Goal: Task Accomplishment & Management: Manage account settings

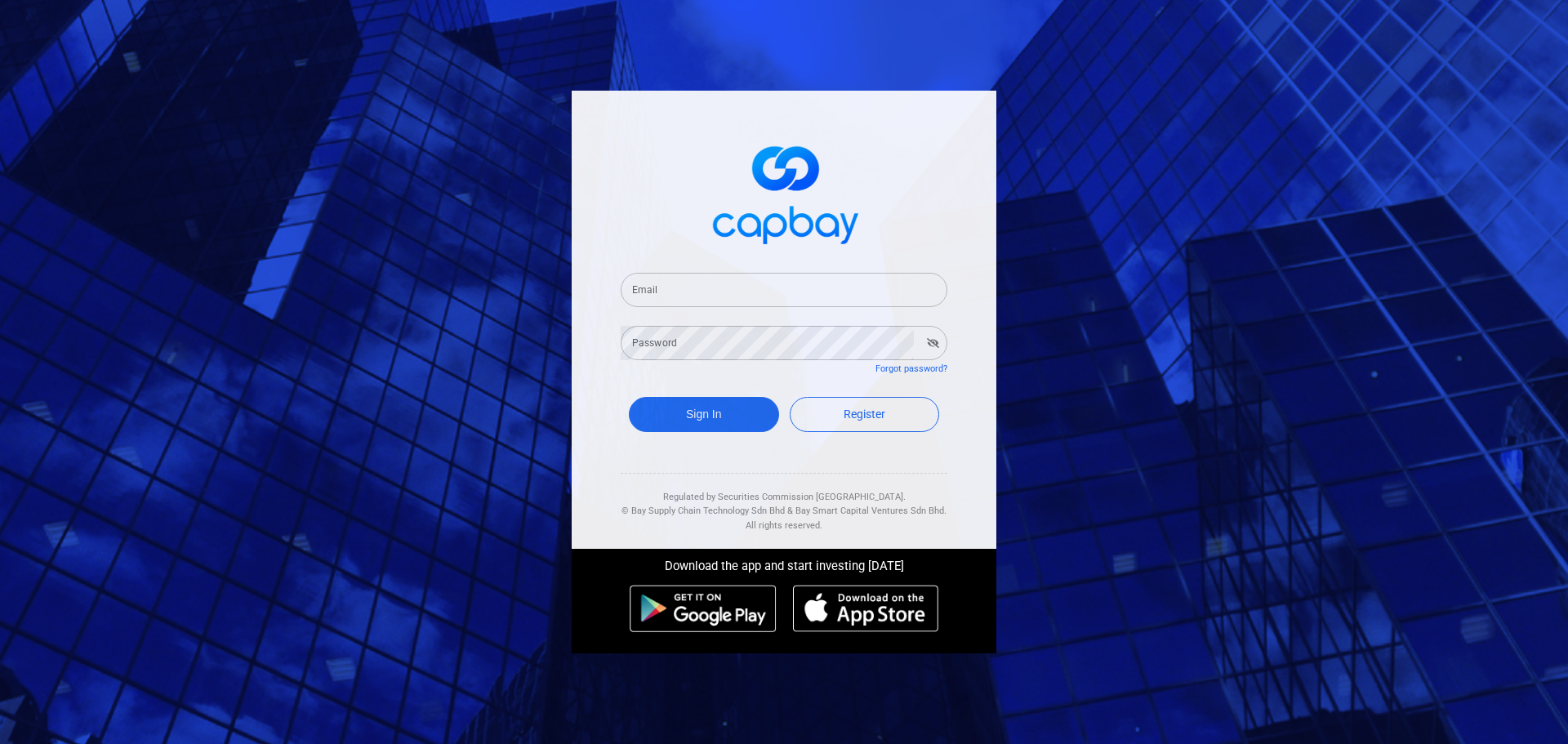
click at [761, 276] on input "Email" at bounding box center [784, 289] width 327 height 34
type input "[EMAIL_ADDRESS][DOMAIN_NAME]"
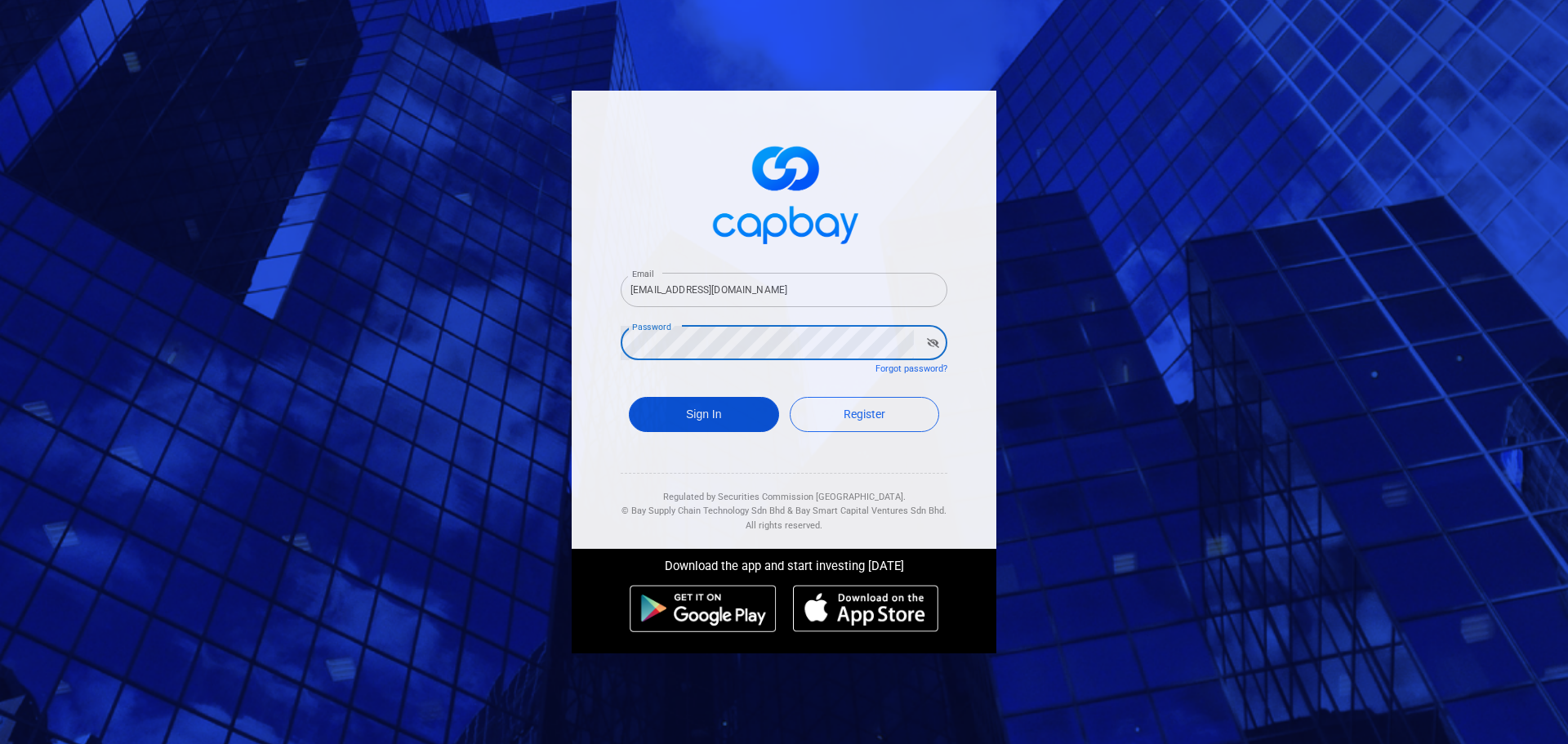
click at [687, 407] on button "Sign In" at bounding box center [704, 414] width 150 height 35
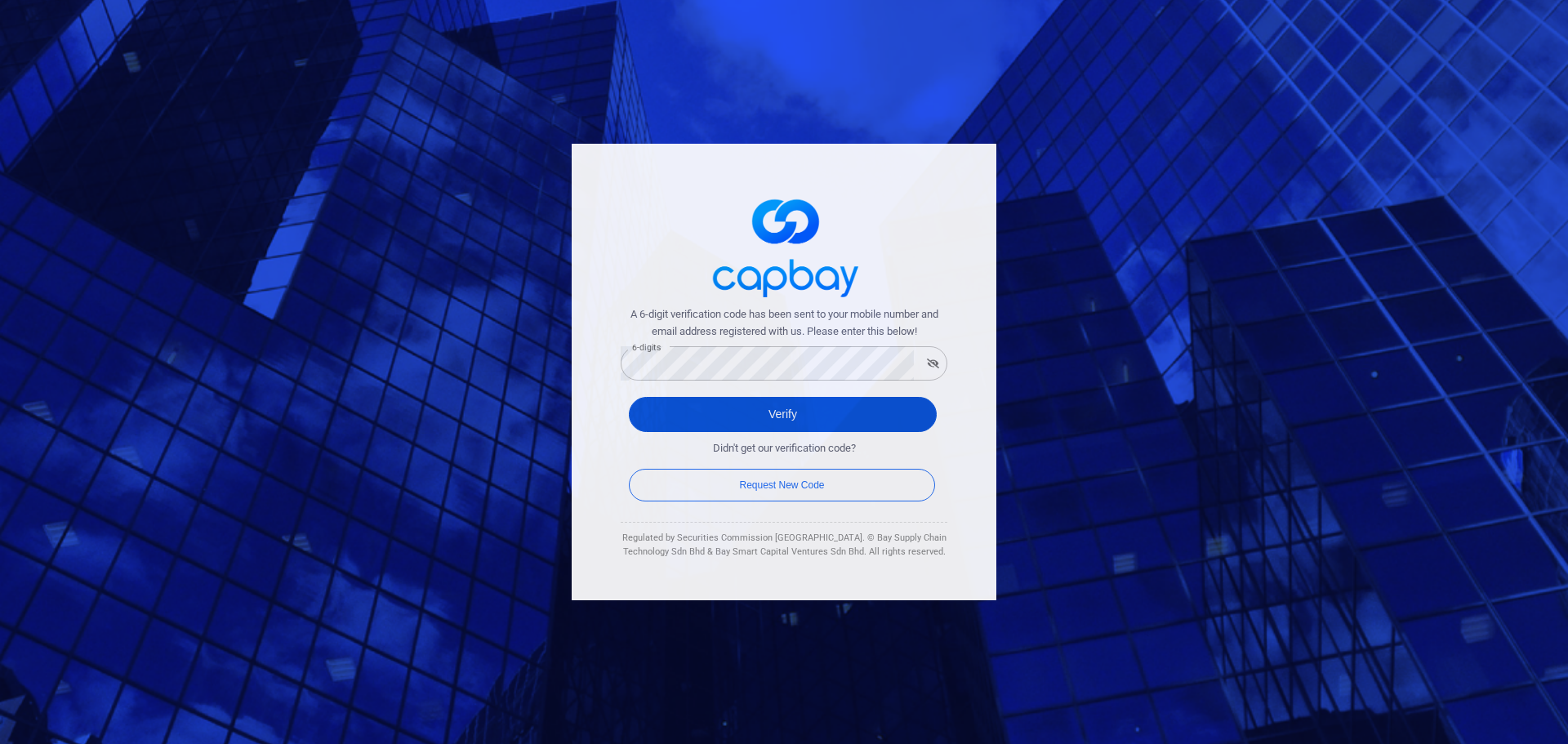
click at [711, 411] on button "Verify" at bounding box center [783, 414] width 308 height 35
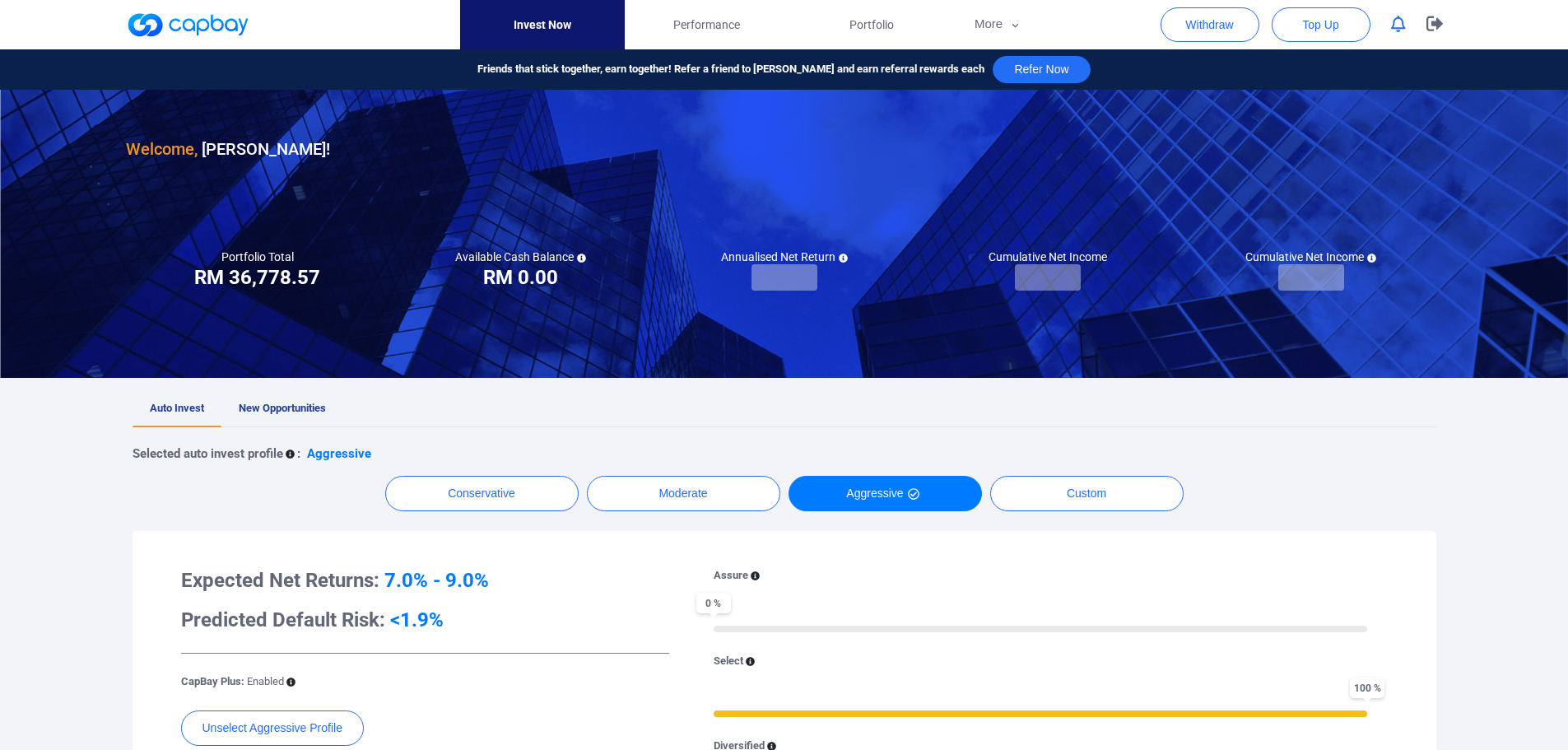
checkbox input "true"
click at [1007, 26] on button "More" at bounding box center [999, 25] width 88 height 49
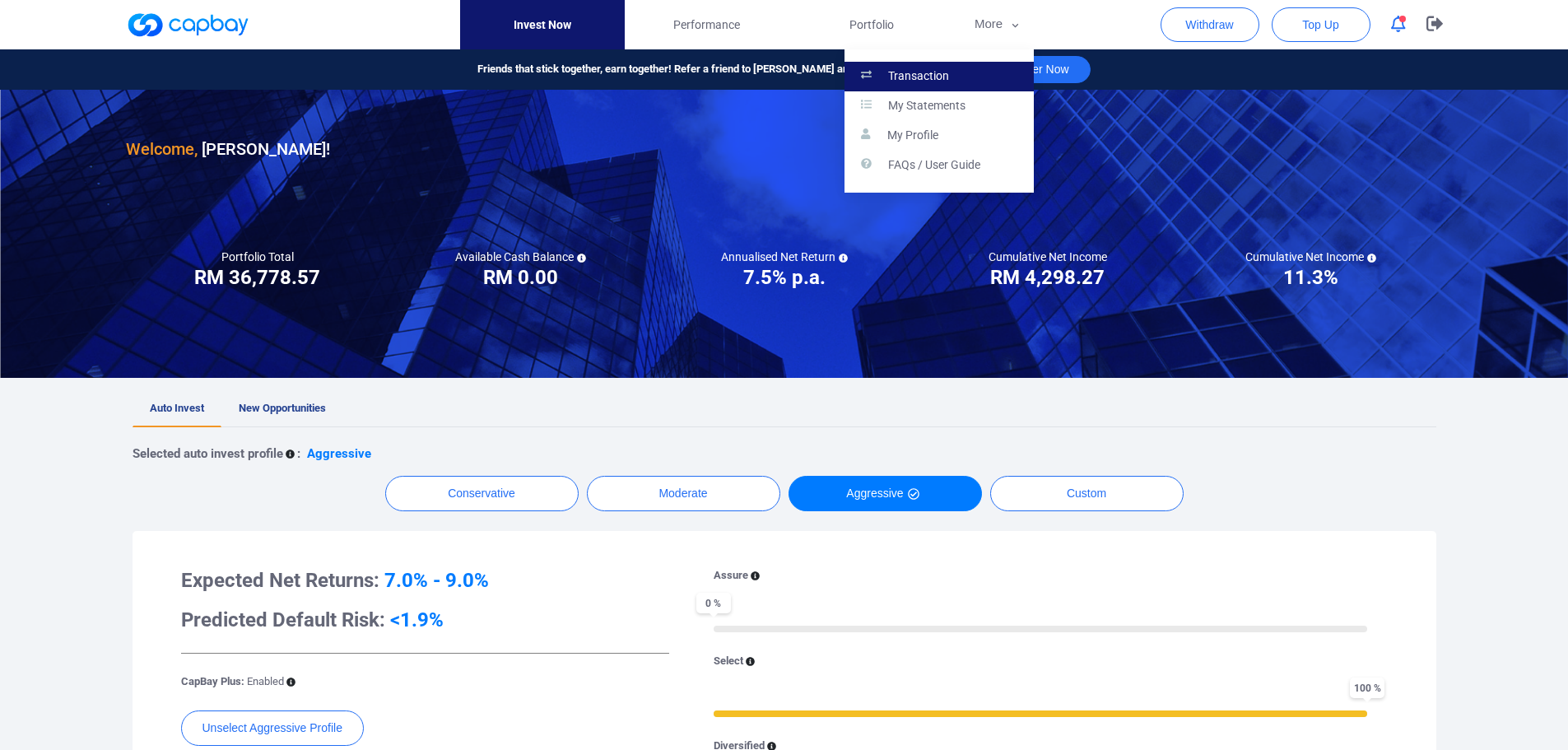
click at [933, 72] on p "Transaction" at bounding box center [918, 76] width 61 height 15
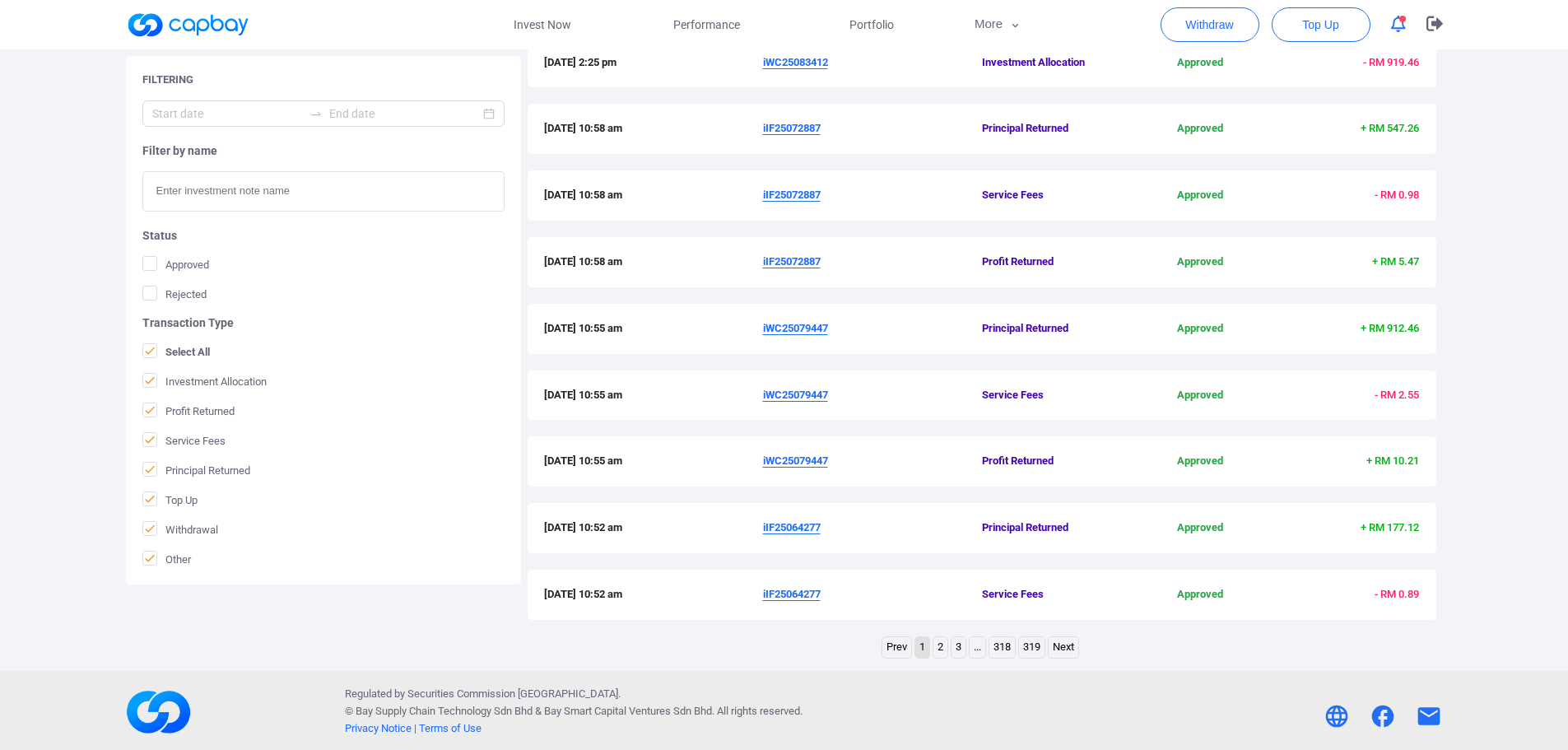
scroll to position [427, 0]
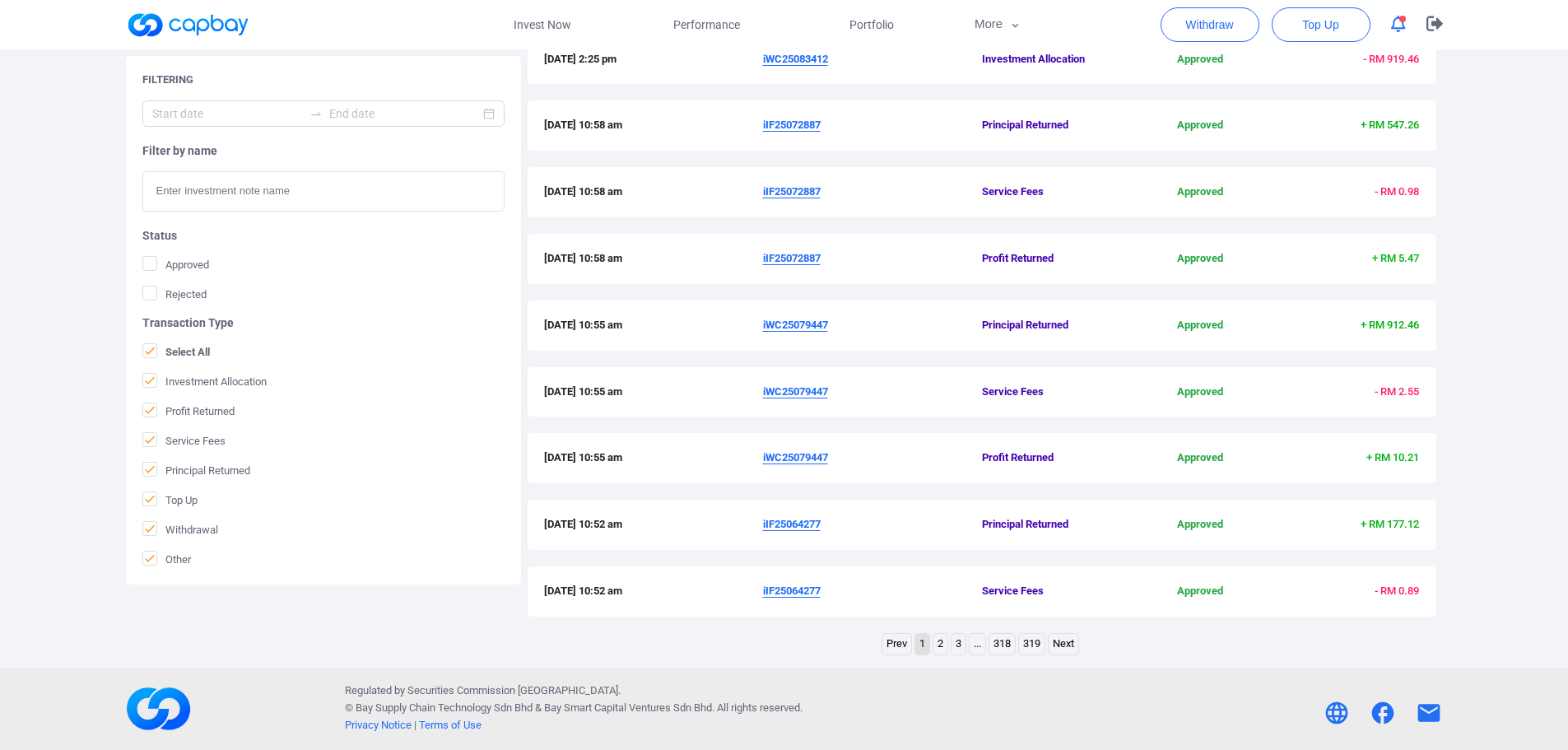
click at [942, 642] on link "2" at bounding box center [940, 643] width 14 height 20
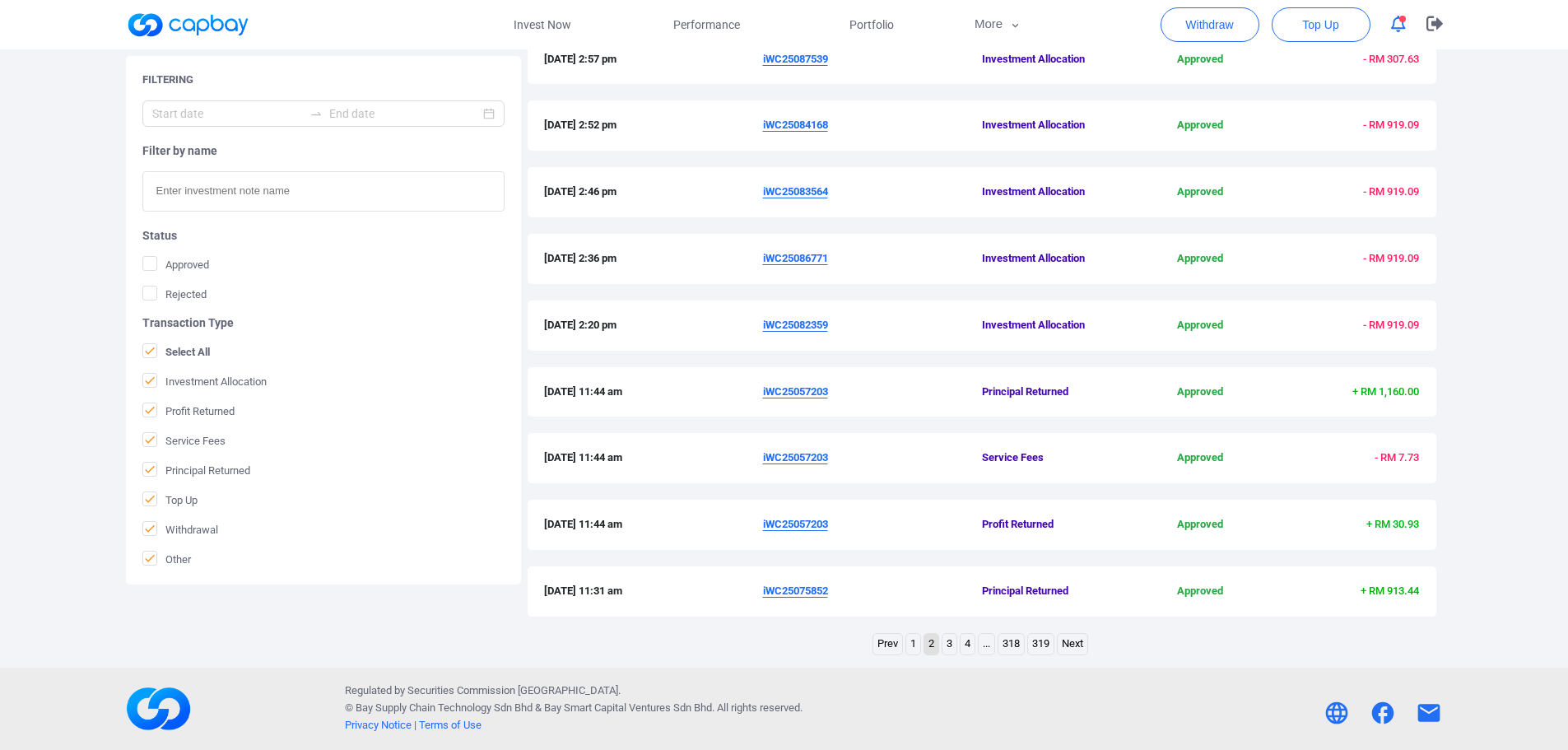
click at [910, 646] on link "1" at bounding box center [913, 643] width 14 height 20
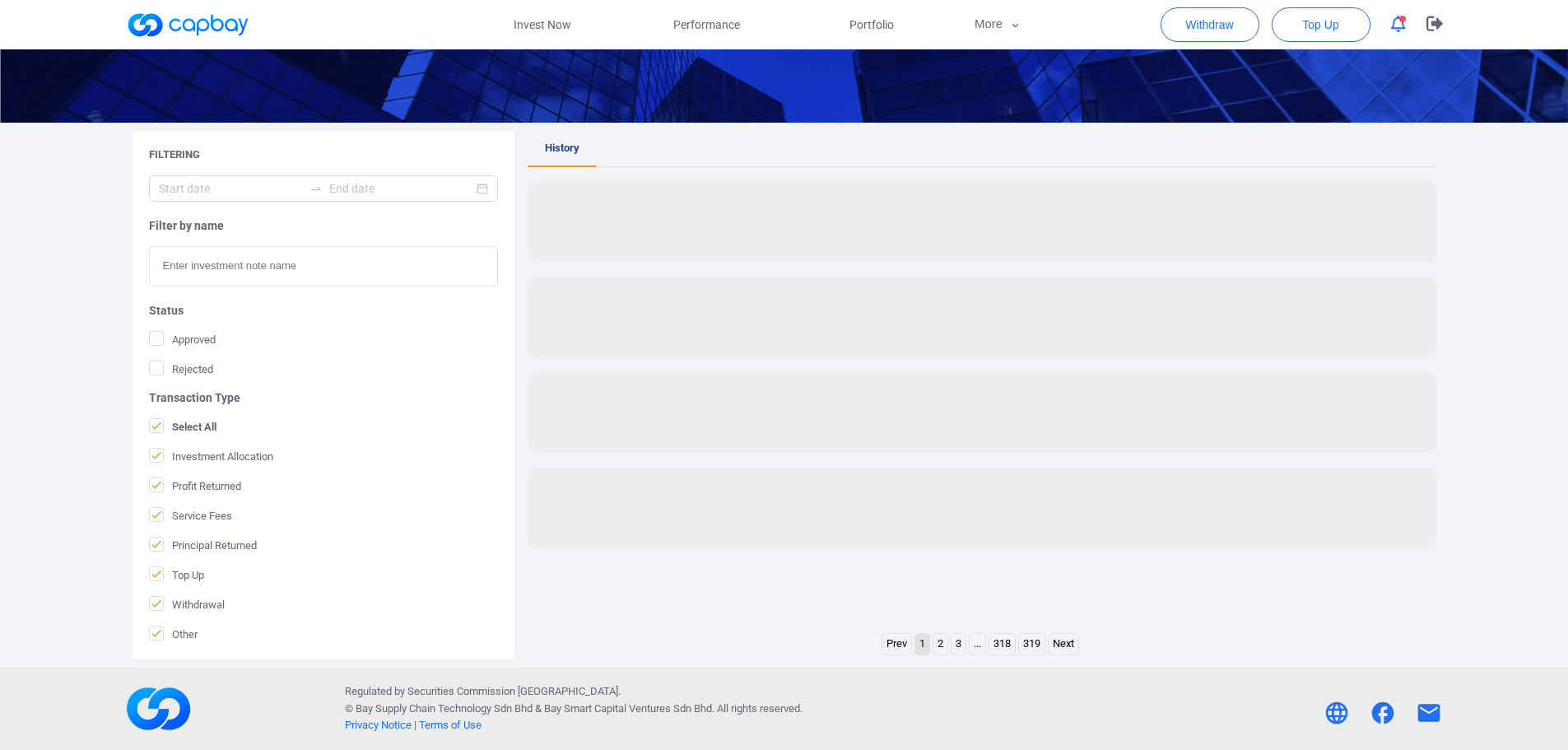
scroll to position [215, 0]
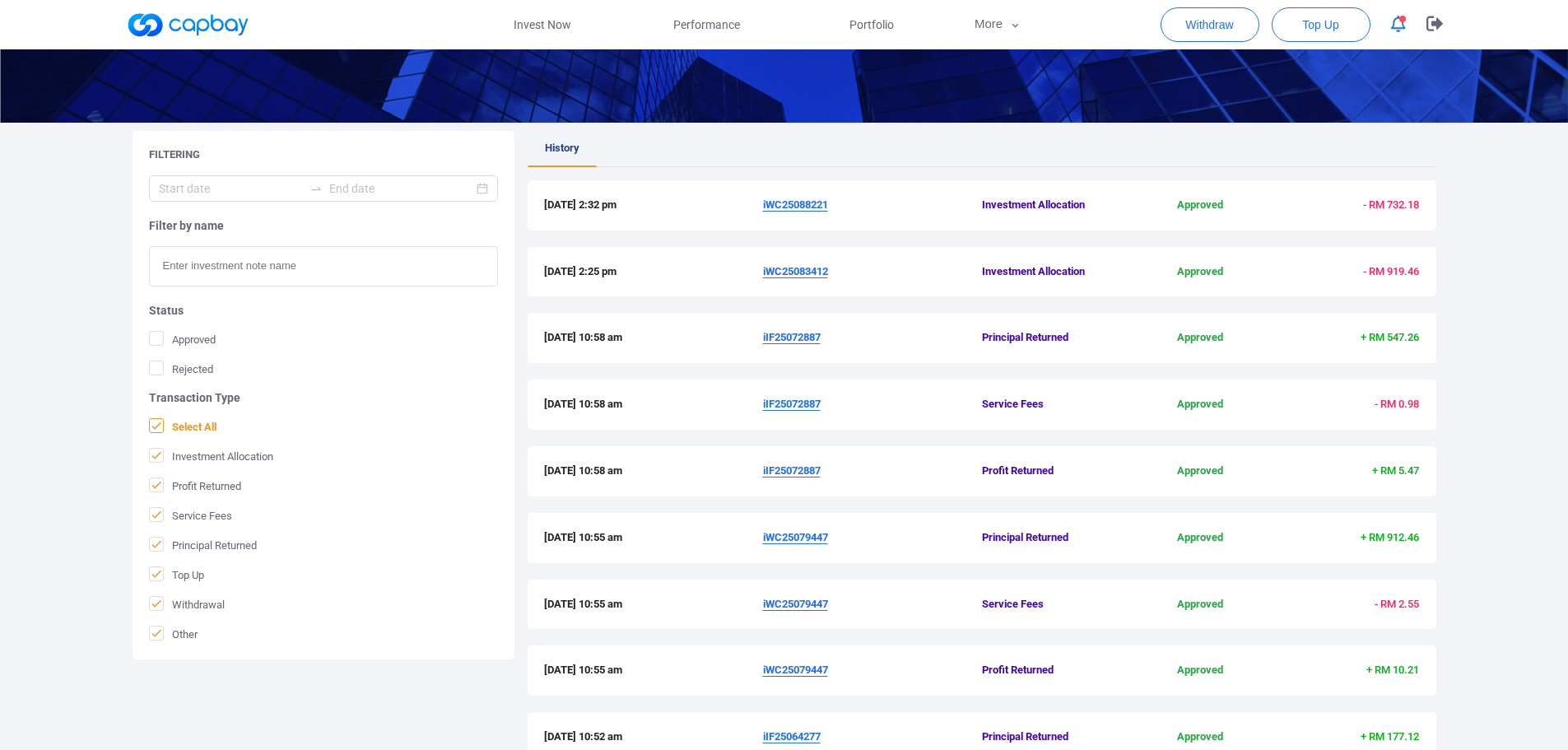
click at [154, 424] on icon at bounding box center [156, 425] width 13 height 13
click at [0, 0] on input "Select All" at bounding box center [0, 0] width 0 height 0
click at [156, 603] on icon at bounding box center [156, 603] width 13 height 13
click at [0, 0] on input "Withdrawal" at bounding box center [0, 0] width 0 height 0
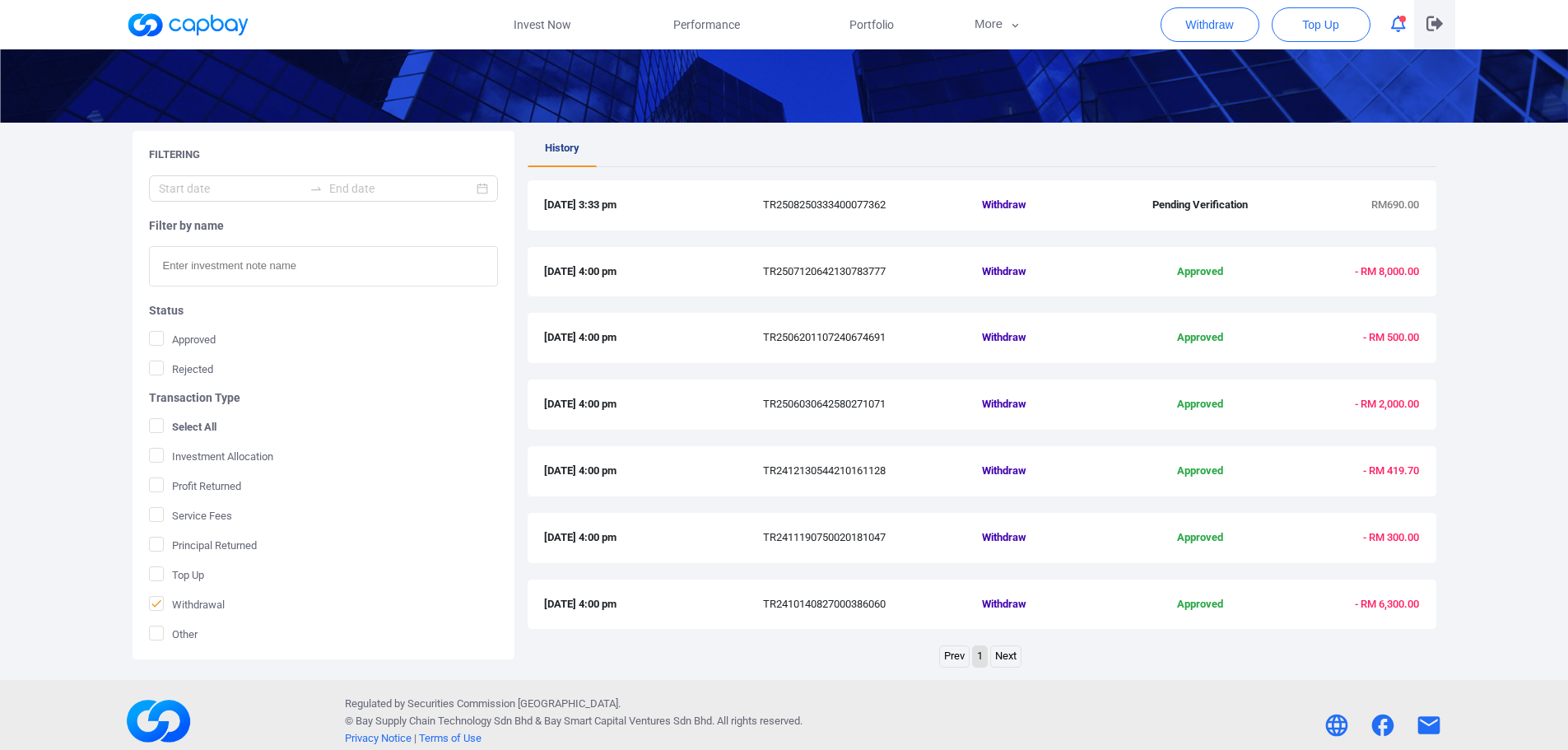
click at [1416, 26] on button "button" at bounding box center [1435, 25] width 41 height 49
